Goal: Check status: Check status

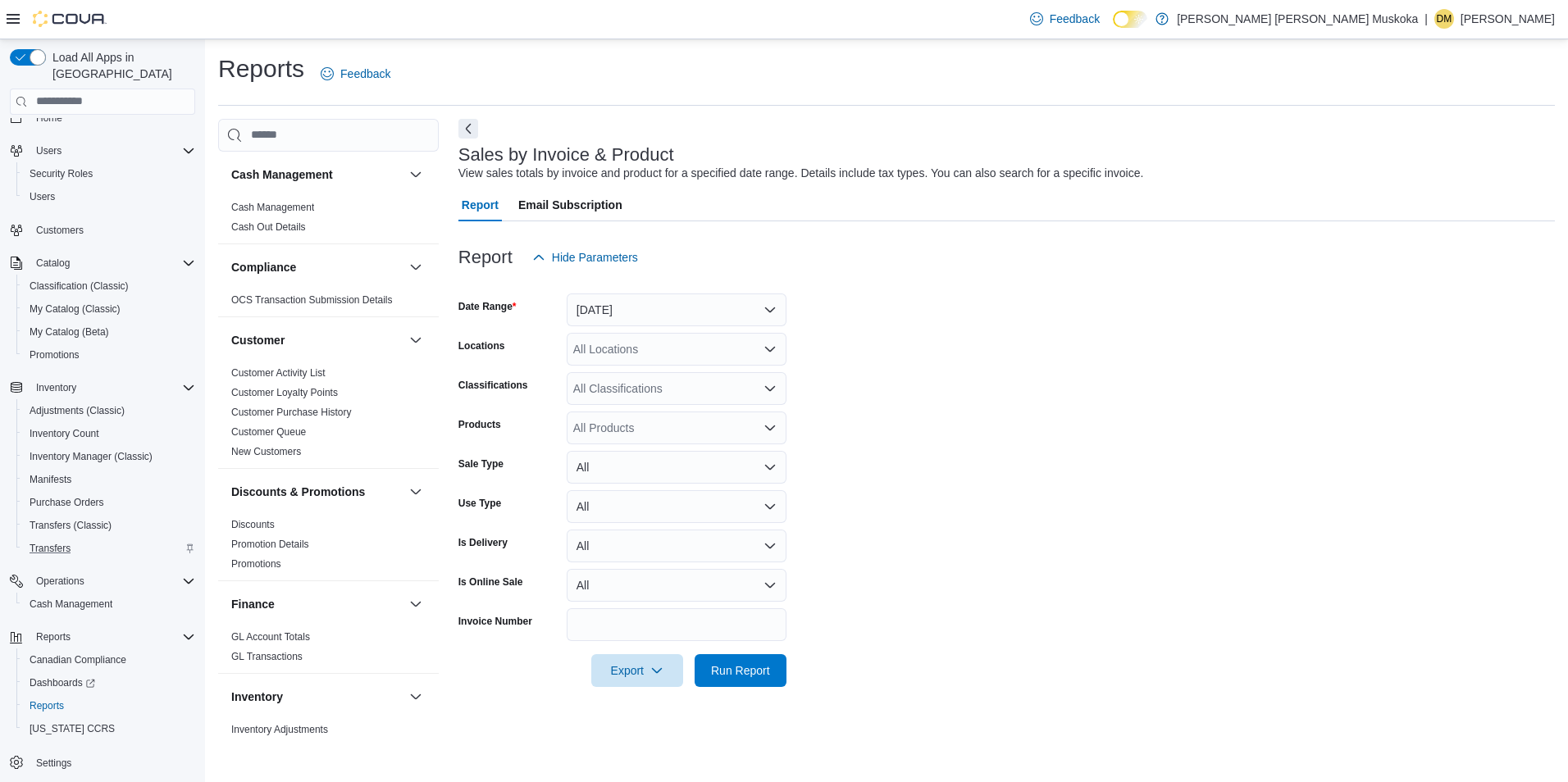
scroll to position [22, 0]
click at [56, 696] on span "Reports" at bounding box center [46, 703] width 34 height 13
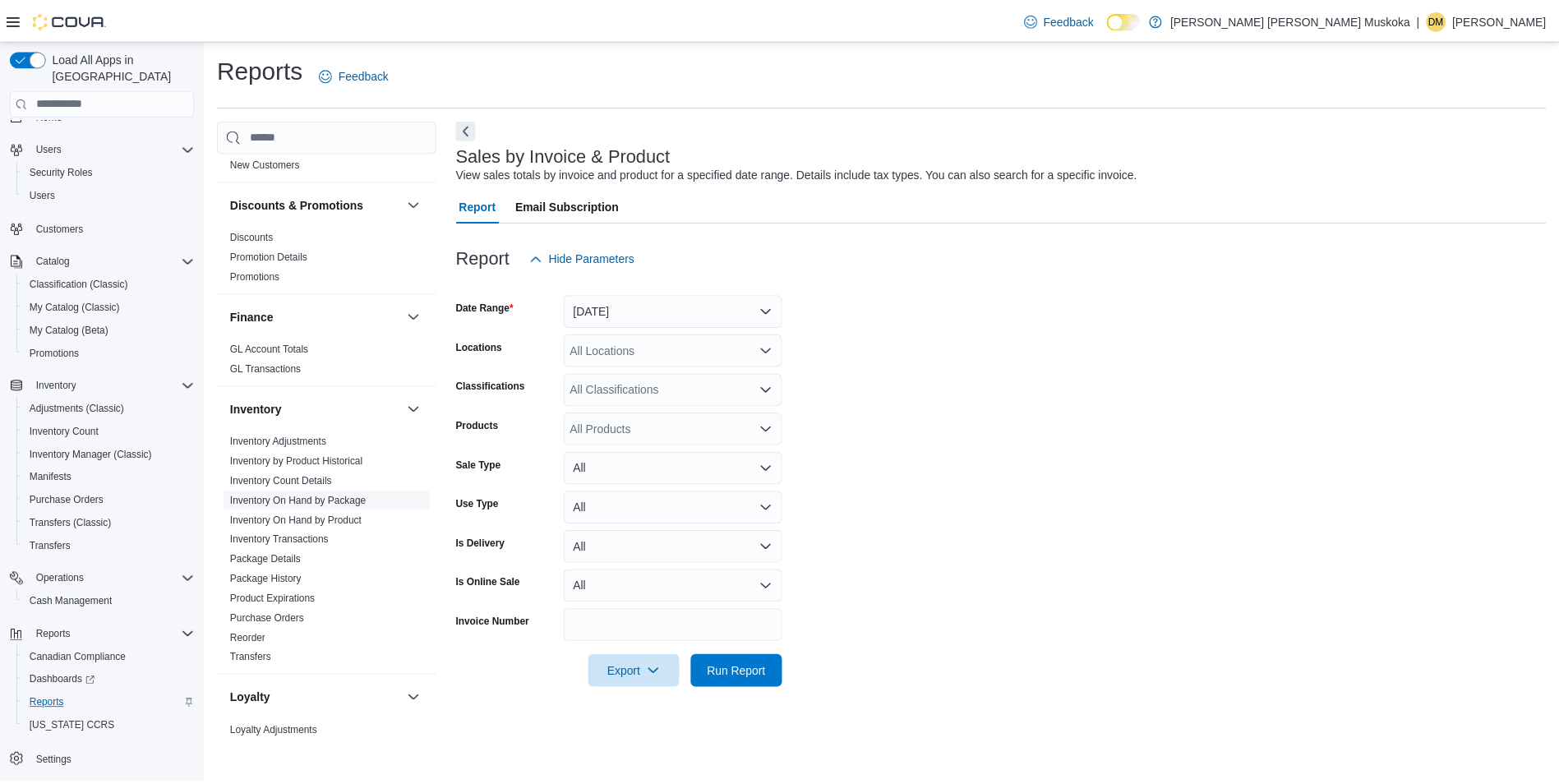
scroll to position [247, 0]
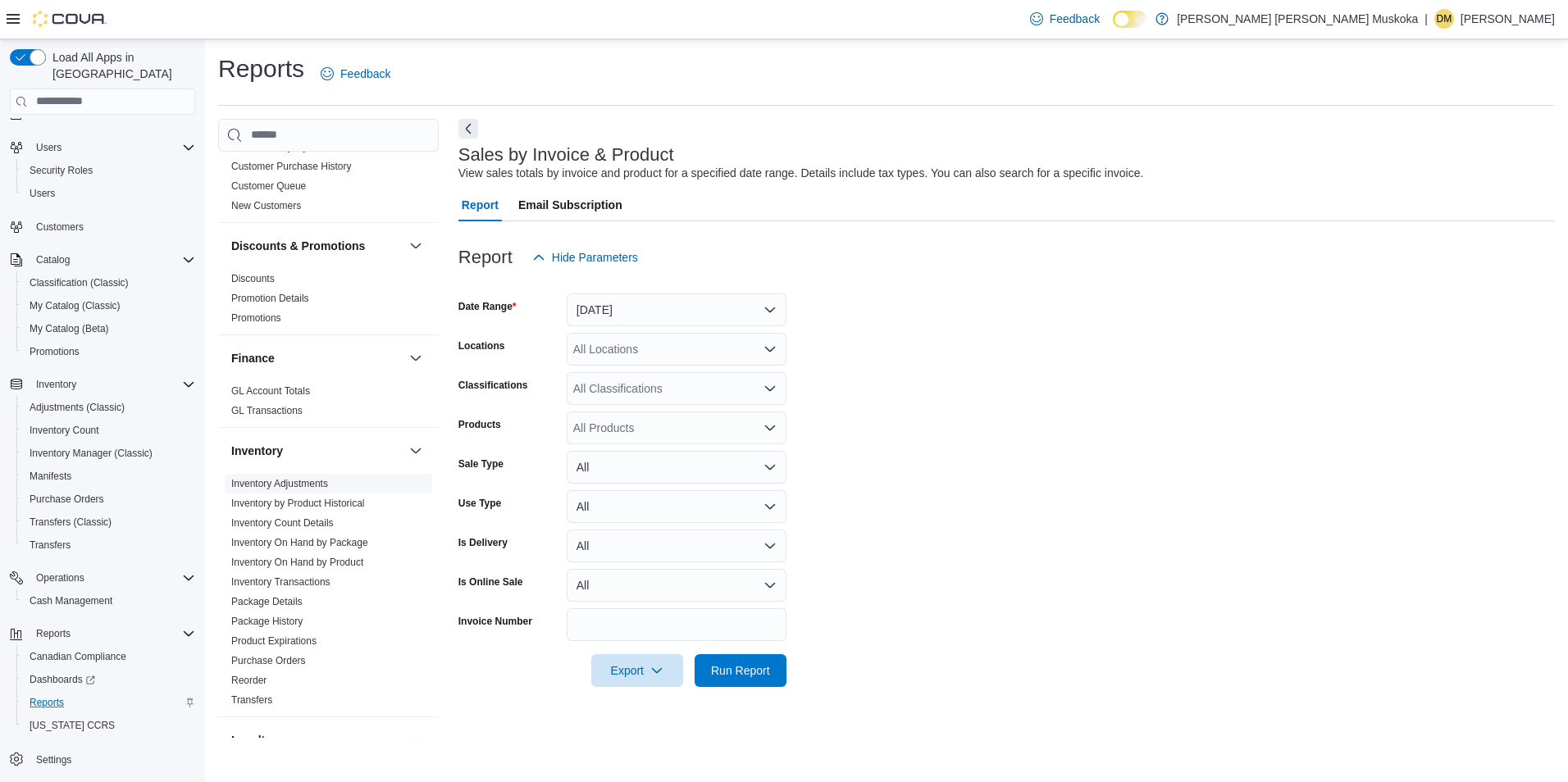
click at [327, 480] on link "Inventory Adjustments" at bounding box center [279, 483] width 97 height 11
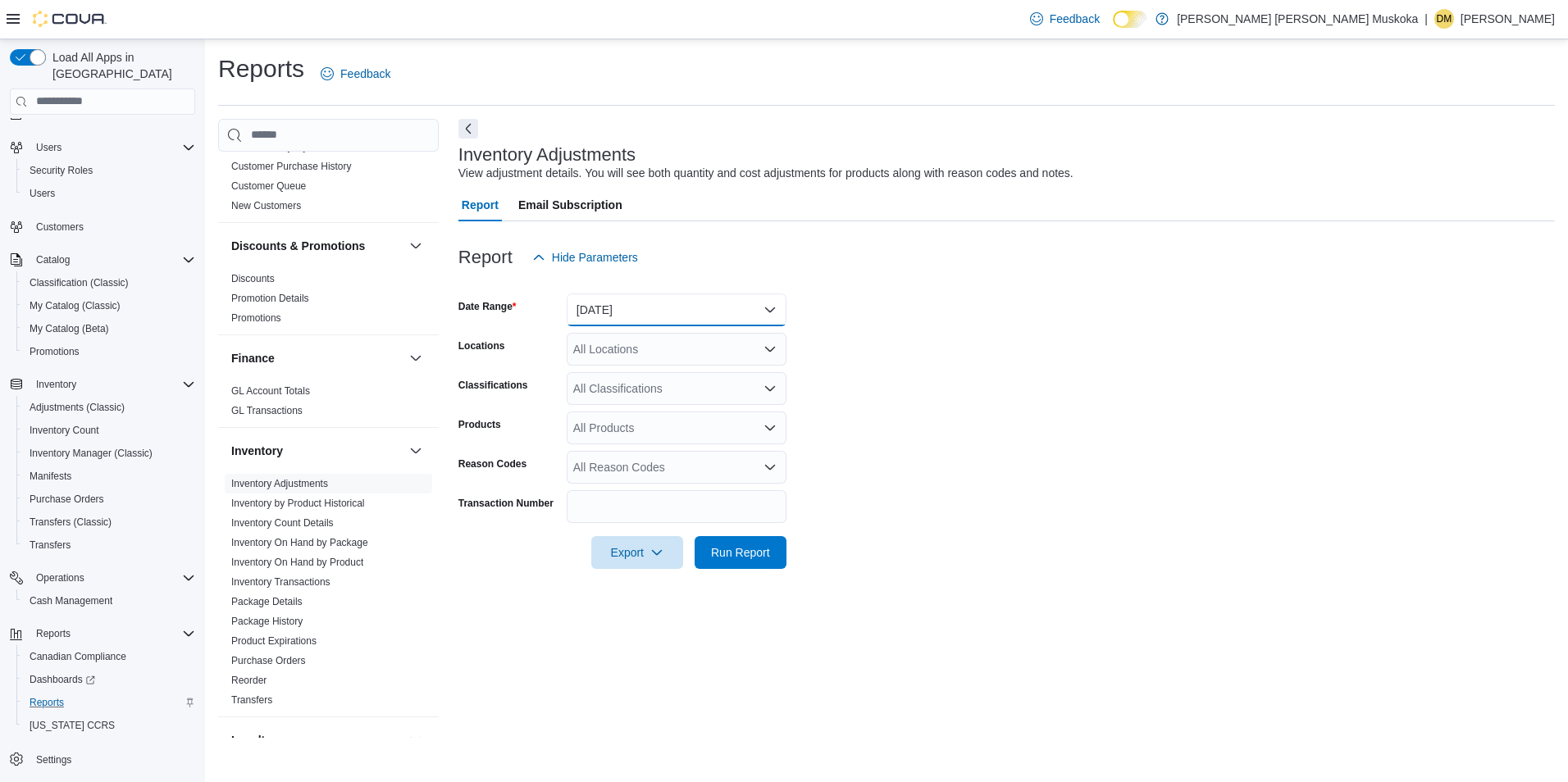
click at [756, 306] on button "Yesterday" at bounding box center [676, 310] width 220 height 33
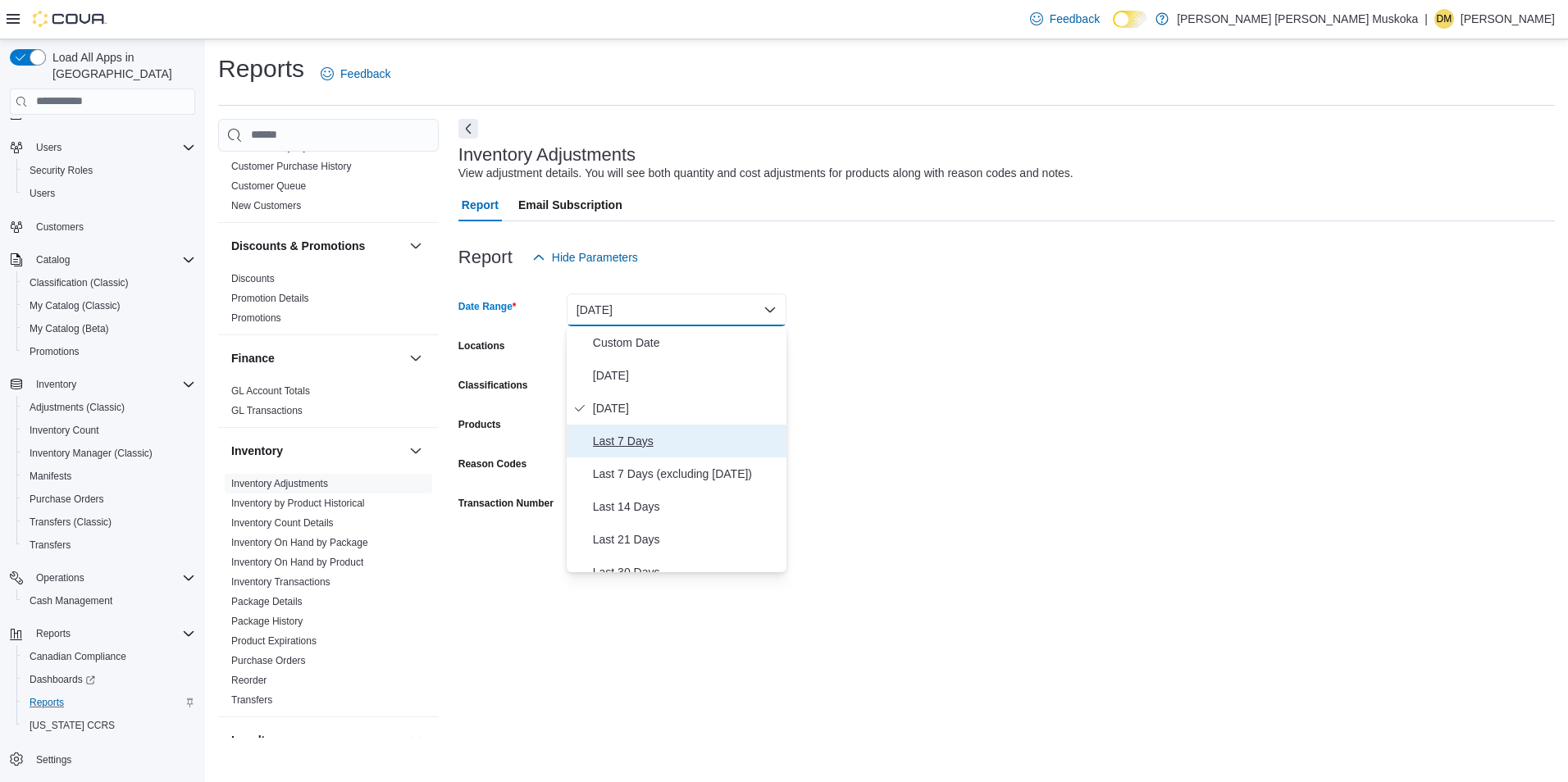
click at [625, 446] on span "Last 7 Days" at bounding box center [686, 441] width 187 height 19
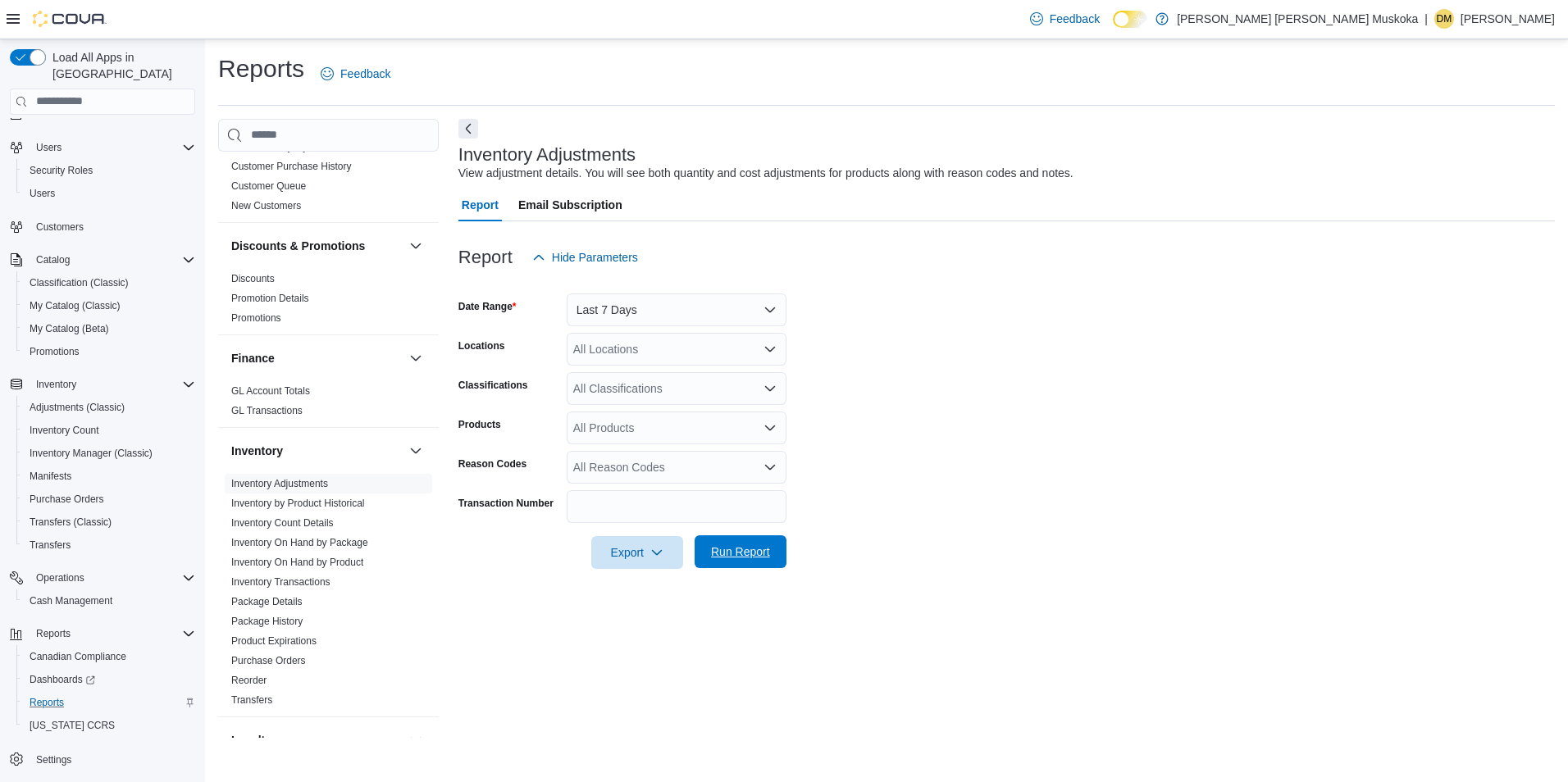
click at [742, 546] on span "Run Report" at bounding box center [741, 551] width 59 height 17
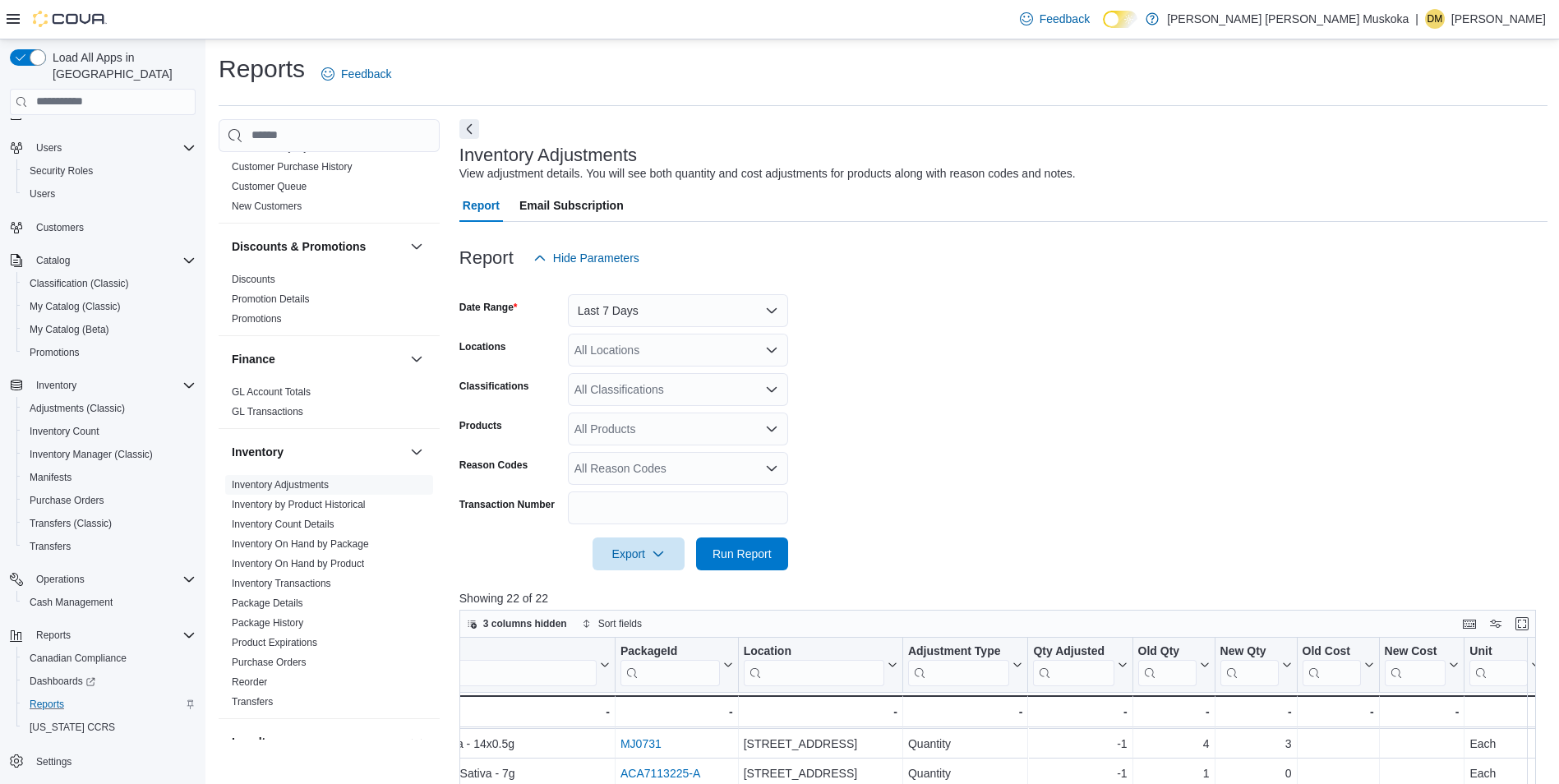
scroll to position [0, 571]
